Goal: Information Seeking & Learning: Learn about a topic

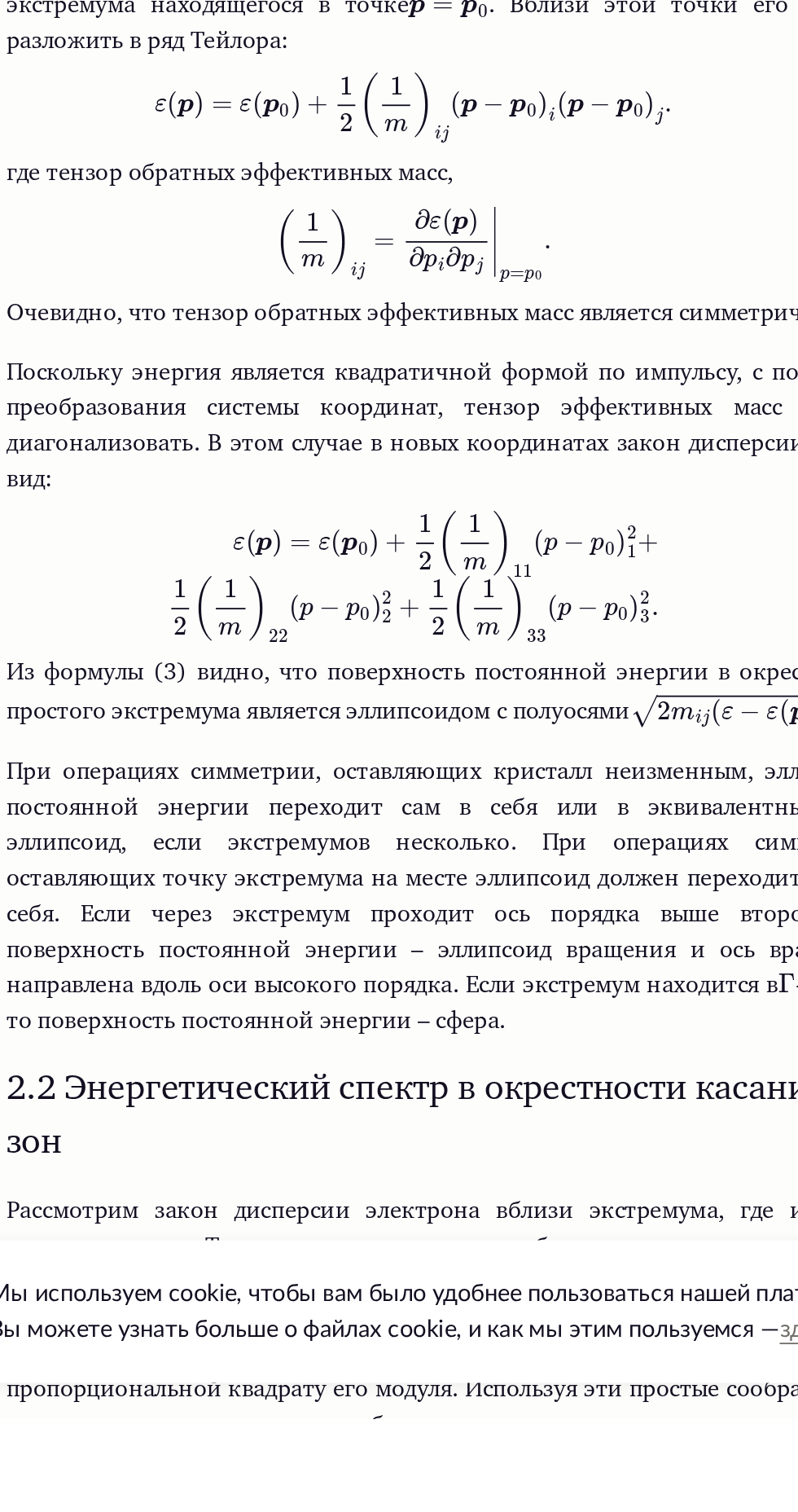
scroll to position [1751, 0]
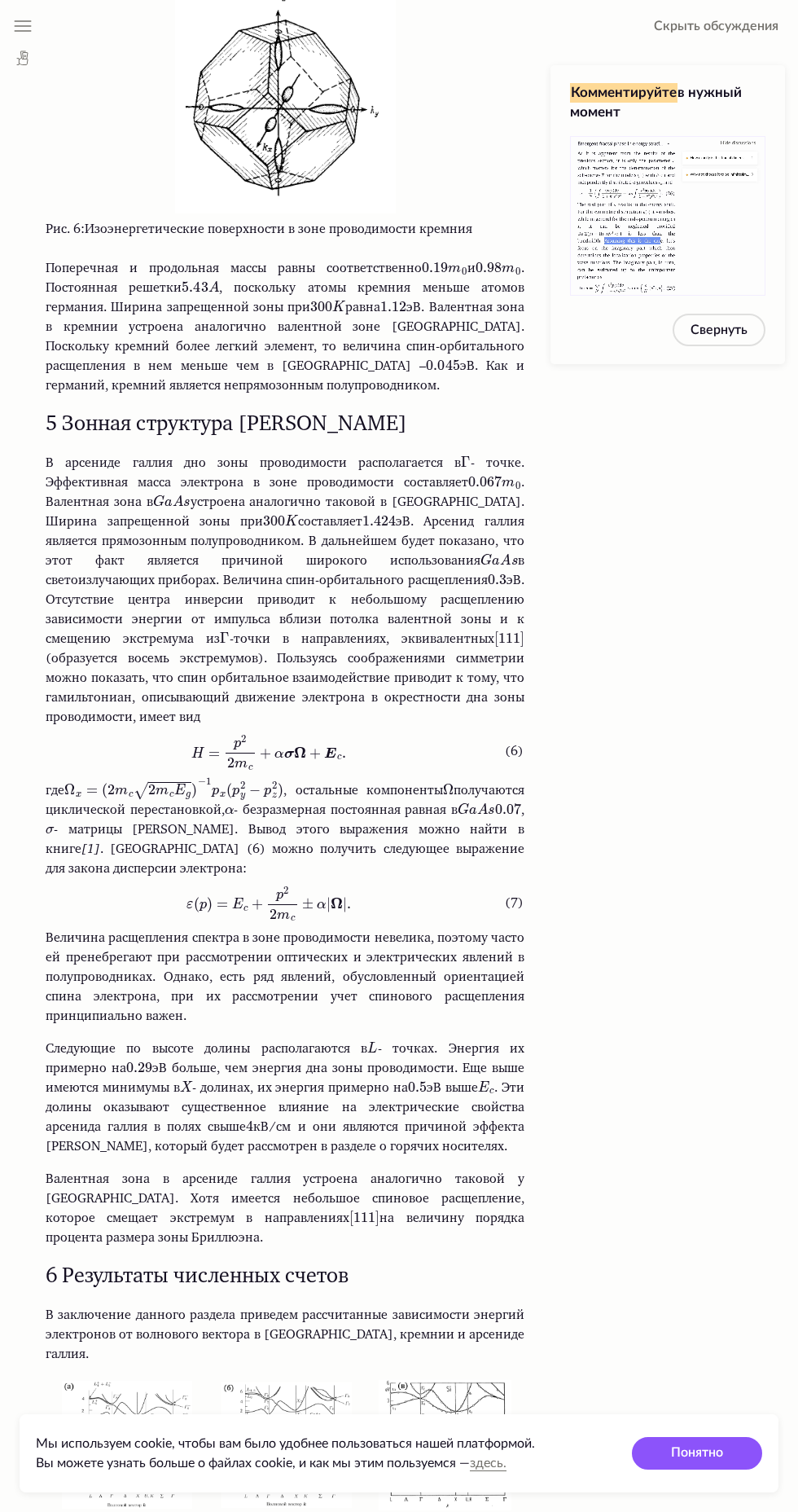
scroll to position [5428, 0]
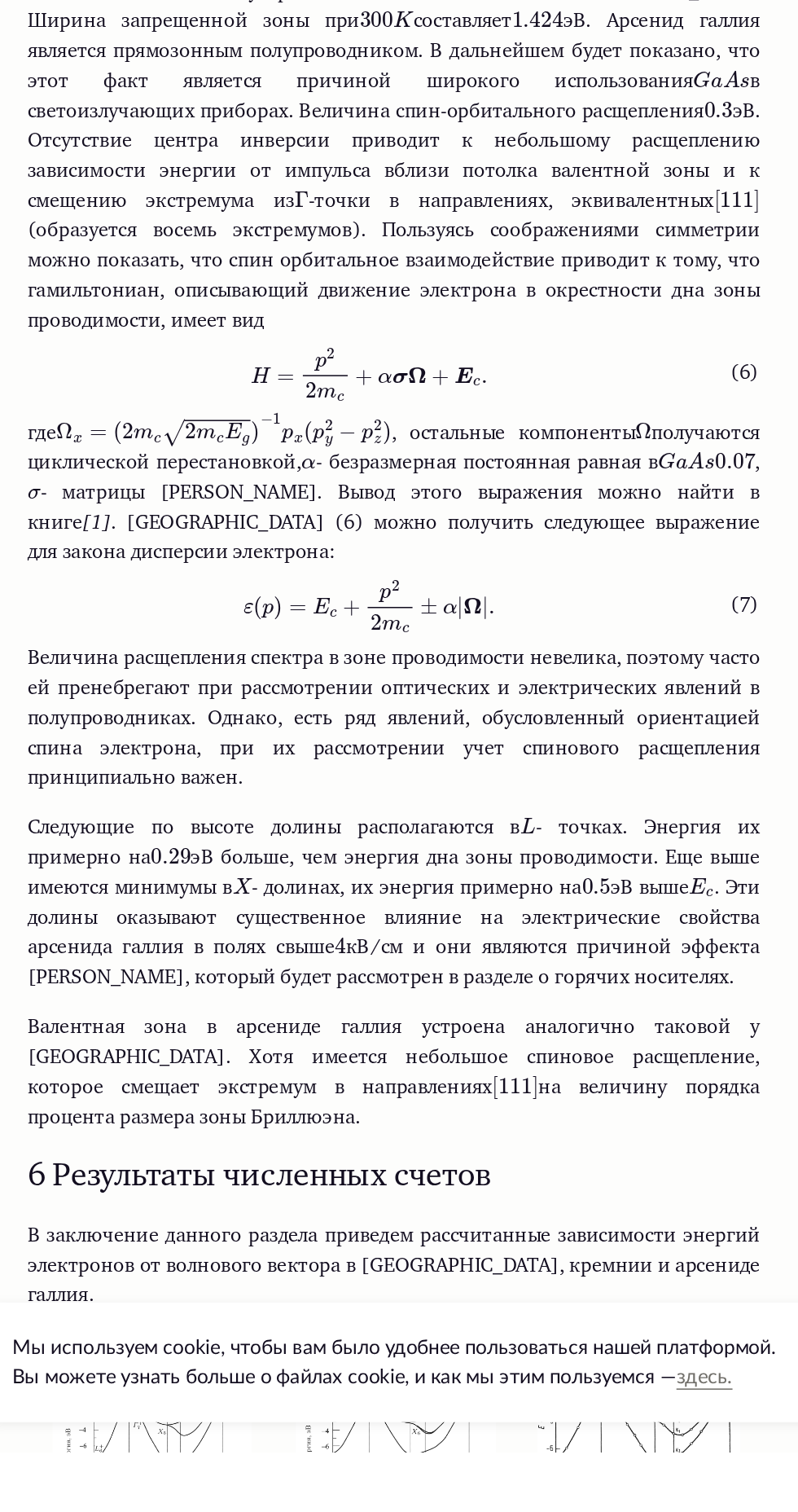
scroll to position [5428, 0]
